Goal: Task Accomplishment & Management: Manage account settings

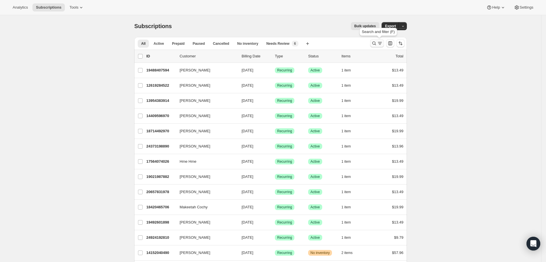
click at [377, 45] on icon "Search and filter results" at bounding box center [375, 43] width 6 height 6
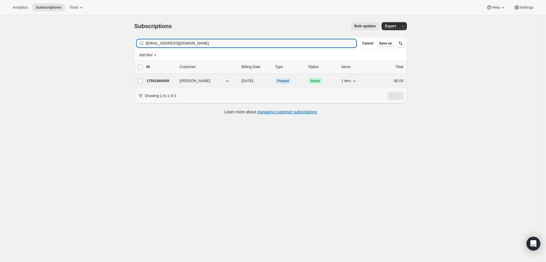
type input "[EMAIL_ADDRESS][DOMAIN_NAME]"
click at [167, 78] on p "17591894058" at bounding box center [160, 81] width 29 height 6
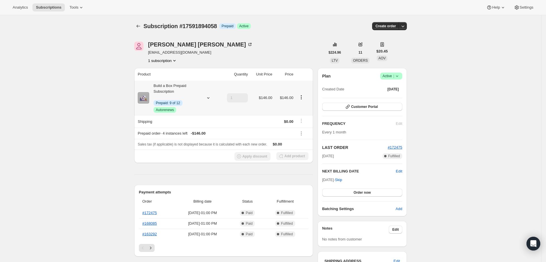
click at [302, 97] on icon "Product actions" at bounding box center [301, 97] width 1 height 1
click at [303, 77] on th at bounding box center [304, 74] width 18 height 13
click at [305, 93] on td at bounding box center [304, 98] width 18 height 34
click at [304, 95] on icon "Product actions" at bounding box center [302, 97] width 6 height 6
click at [304, 96] on icon "Product actions" at bounding box center [302, 97] width 6 height 6
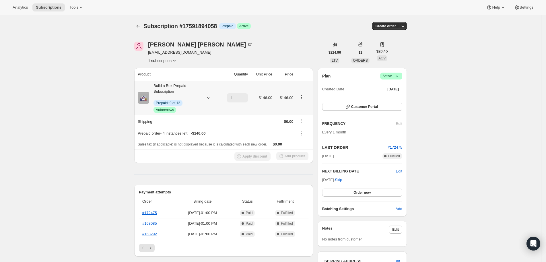
click at [304, 96] on icon "Product actions" at bounding box center [302, 97] width 6 height 6
click at [293, 109] on span "Edit box" at bounding box center [293, 108] width 13 height 4
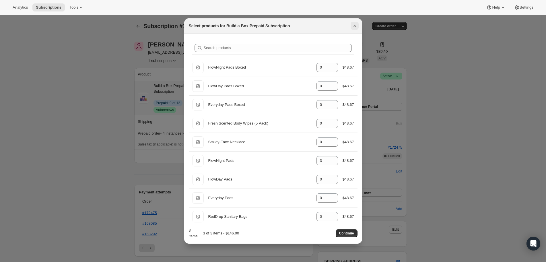
click at [356, 28] on icon "Close" at bounding box center [355, 26] width 6 height 6
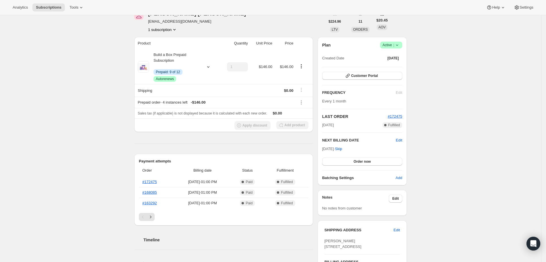
scroll to position [31, 0]
click at [302, 66] on icon "Product actions" at bounding box center [302, 66] width 6 height 6
click at [304, 72] on button "Edit box" at bounding box center [303, 76] width 34 height 9
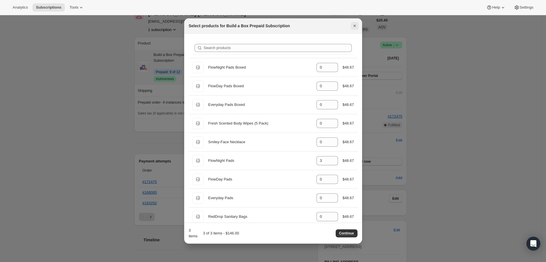
click at [353, 28] on icon "Close" at bounding box center [355, 26] width 6 height 6
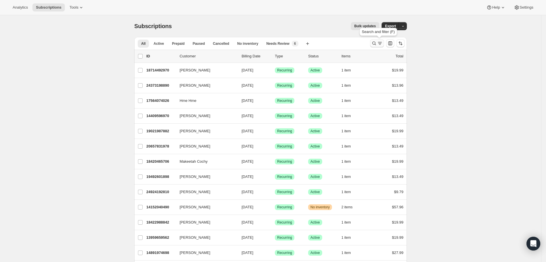
click at [380, 44] on icon "Search and filter results" at bounding box center [380, 43] width 6 height 6
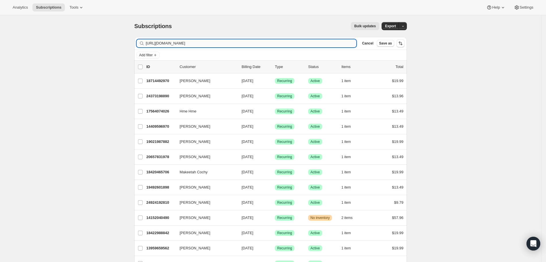
scroll to position [0, 0]
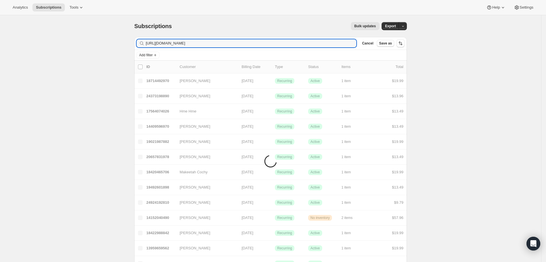
type input "https://tryreddrop.com/tools/bundle-subscriptions?subscriptionId=12229967914&co…"
click at [351, 45] on icon "button" at bounding box center [350, 43] width 4 height 4
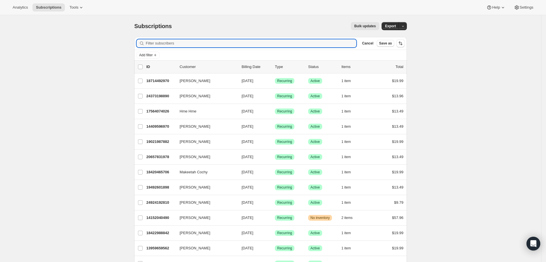
paste input "lindsay_wyble@yahoo.com"
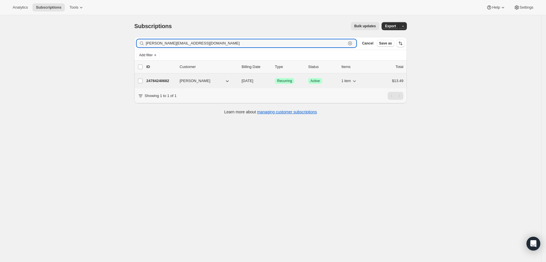
type input "lindsay_wyble@yahoo.com"
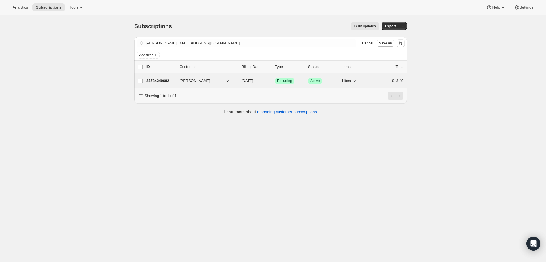
click at [159, 82] on p "24784240682" at bounding box center [160, 81] width 29 height 6
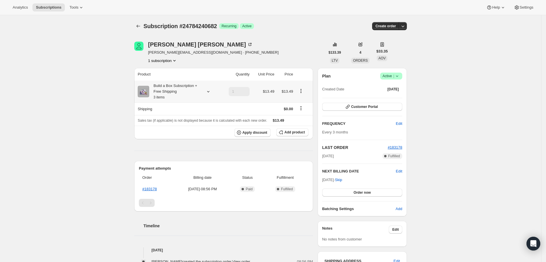
click at [304, 92] on icon "Product actions" at bounding box center [301, 91] width 6 height 6
click at [301, 100] on span "Edit box" at bounding box center [303, 102] width 13 height 4
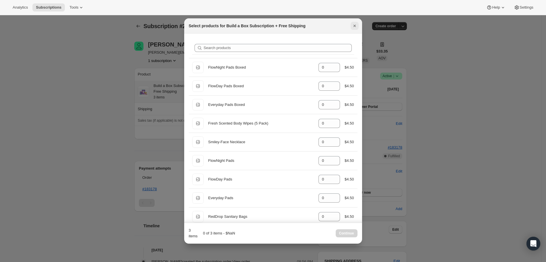
click at [354, 26] on icon "Close" at bounding box center [355, 26] width 2 height 2
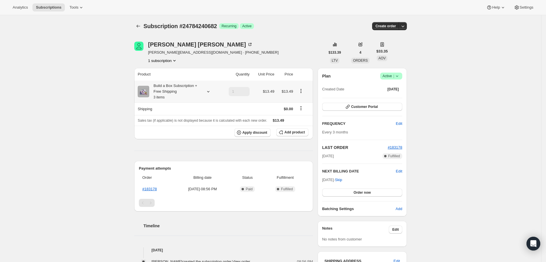
click at [304, 93] on icon "Product actions" at bounding box center [301, 91] width 6 height 6
click at [303, 98] on button "Edit box" at bounding box center [303, 101] width 17 height 9
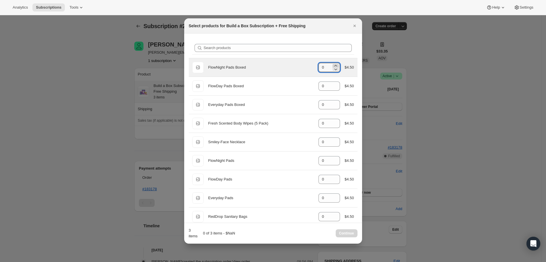
click at [335, 65] on icon ":ro8:" at bounding box center [336, 65] width 3 height 1
click at [333, 68] on icon ":ro8:" at bounding box center [336, 69] width 6 height 6
type input "0"
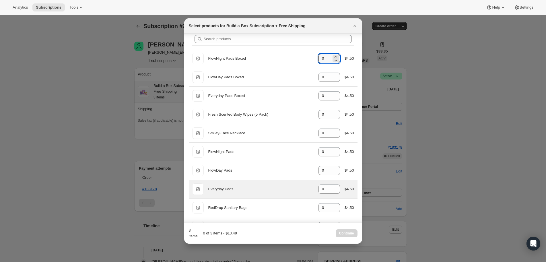
scroll to position [20, 0]
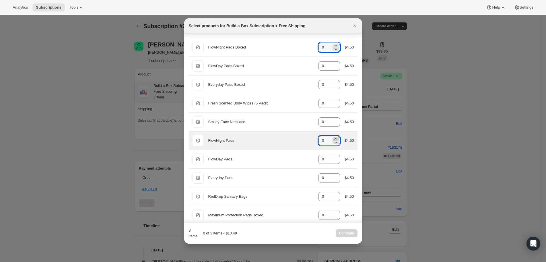
click at [333, 137] on icon ":ro8:" at bounding box center [336, 139] width 6 height 6
type input "1"
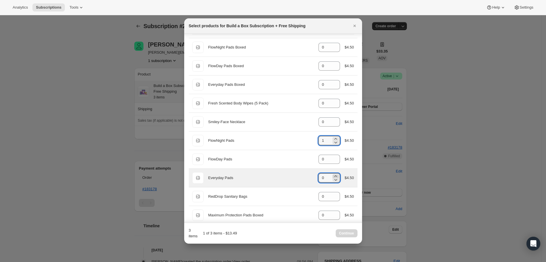
click at [333, 174] on icon ":ro8:" at bounding box center [336, 176] width 6 height 6
type input "2"
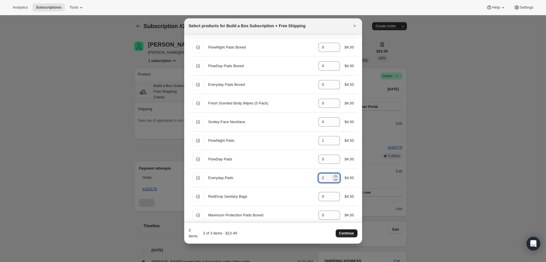
click at [351, 235] on span "Continue" at bounding box center [346, 233] width 15 height 5
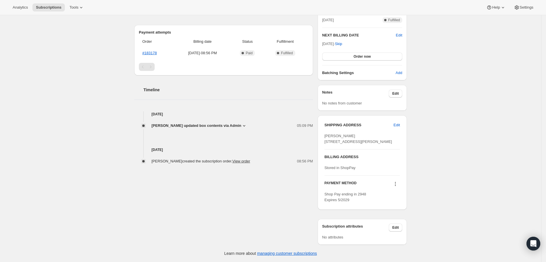
scroll to position [173, 0]
click at [247, 123] on icon at bounding box center [245, 126] width 6 height 6
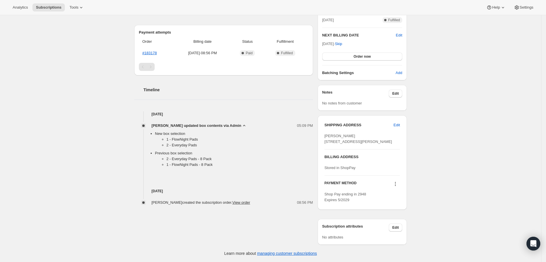
click at [101, 117] on div "Subscription #24784240682. This page is ready Subscription #24784240682 Success…" at bounding box center [271, 58] width 542 height 410
drag, startPoint x: 205, startPoint y: 135, endPoint x: 166, endPoint y: 131, distance: 39.6
click at [166, 137] on ul "1 - FlowNight Pads 2 - Everyday Pads" at bounding box center [234, 144] width 158 height 14
copy ul "1 - FlowNight Pads 2 - Everyday Pads"
